Goal: Navigation & Orientation: Find specific page/section

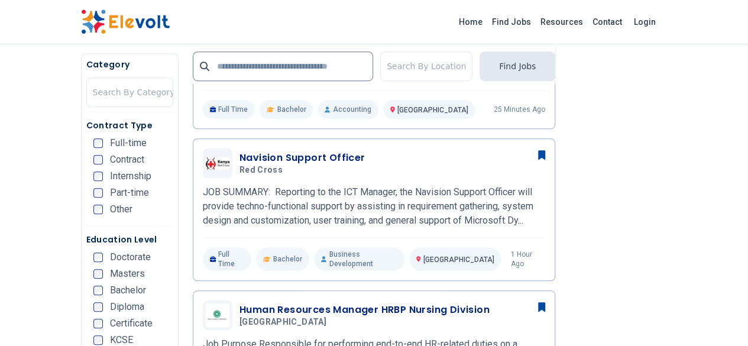
scroll to position [403, 0]
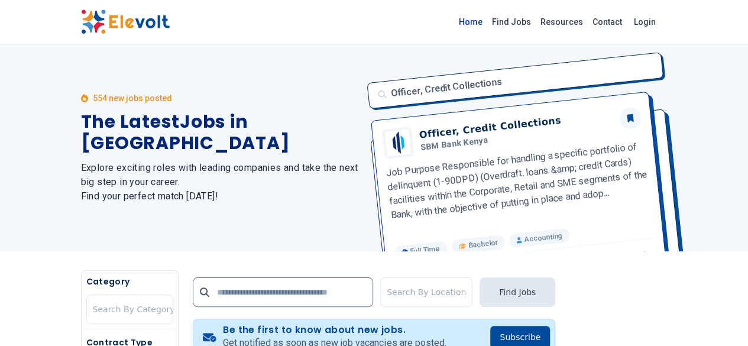
click at [487, 25] on link "Home" at bounding box center [470, 21] width 33 height 19
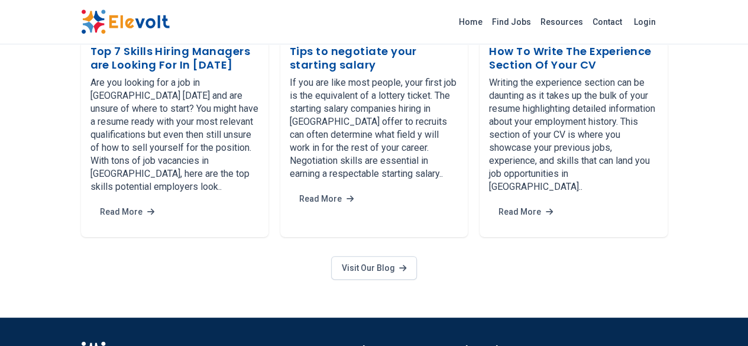
scroll to position [2296, 0]
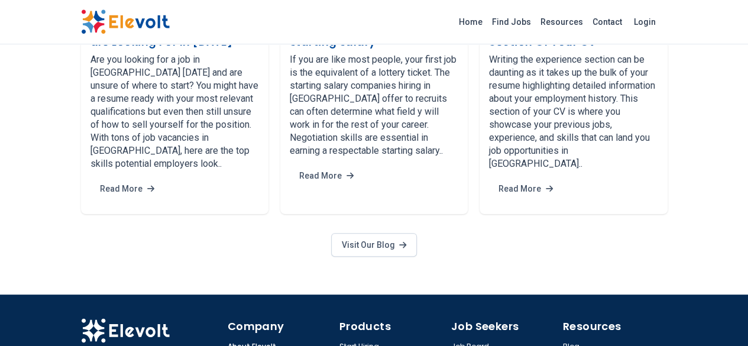
click at [228, 342] on link "About Elevolt" at bounding box center [252, 346] width 49 height 9
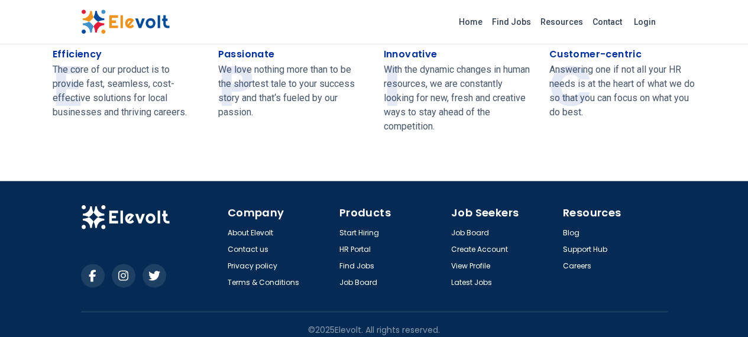
scroll to position [599, 0]
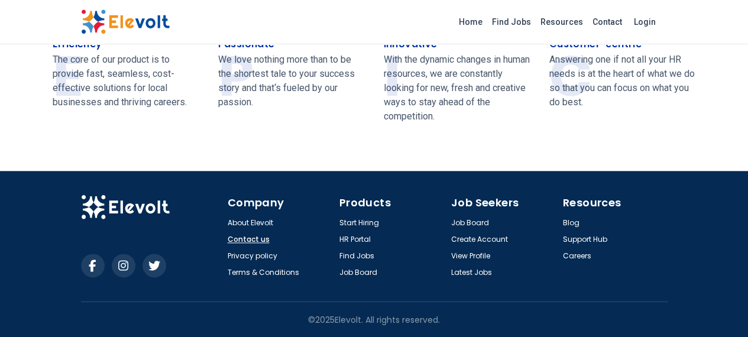
click at [228, 238] on link "Contact us" at bounding box center [249, 239] width 42 height 9
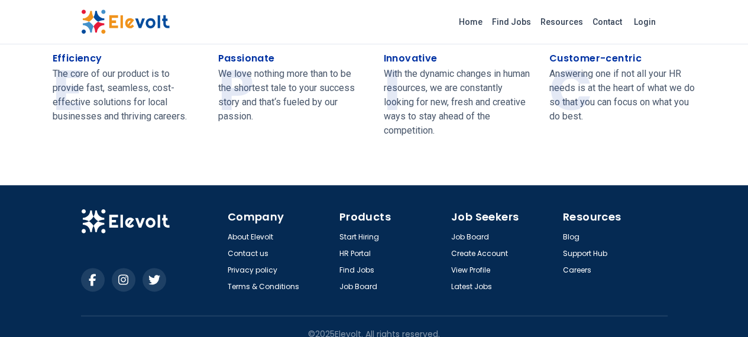
scroll to position [599, 0]
